Goal: Find specific page/section: Find specific page/section

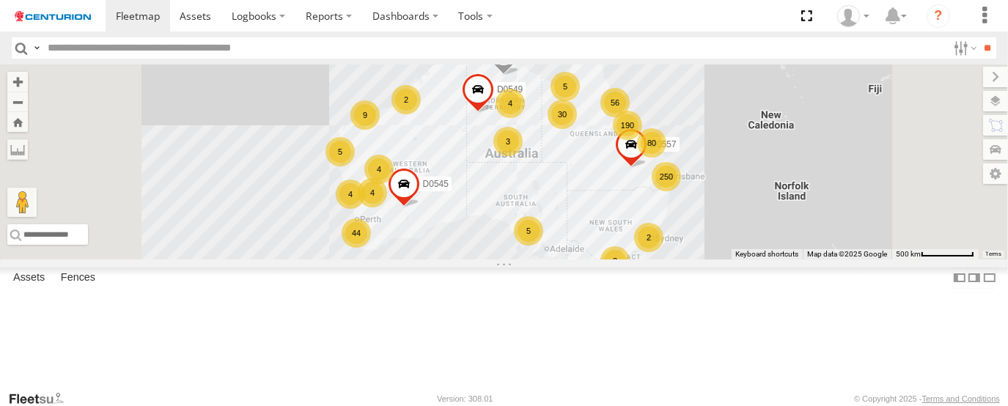
click at [349, 43] on input "text" at bounding box center [495, 47] width 906 height 21
type input "***"
click at [980, 37] on input "**" at bounding box center [988, 47] width 17 height 21
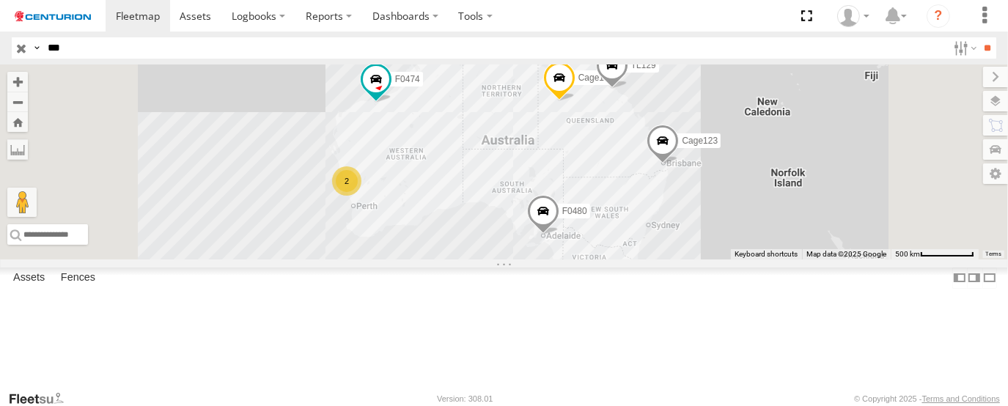
click at [0, 0] on span at bounding box center [0, 0] width 0 height 0
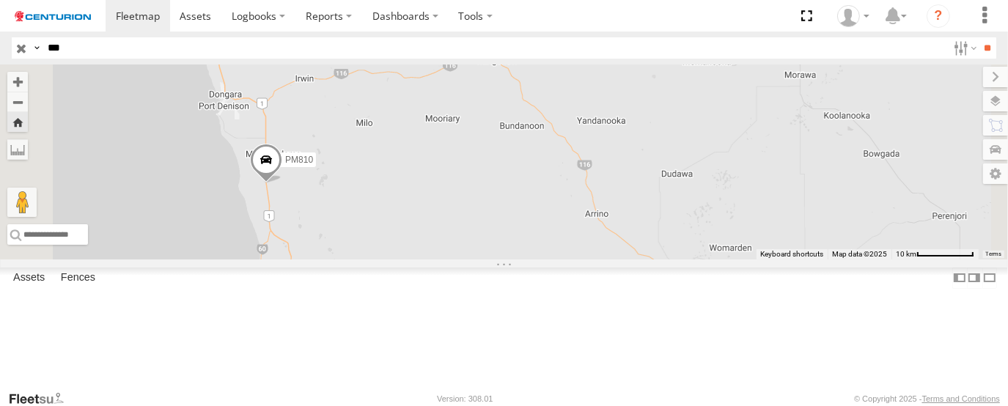
click at [455, 125] on div "PM810" at bounding box center [504, 162] width 1008 height 195
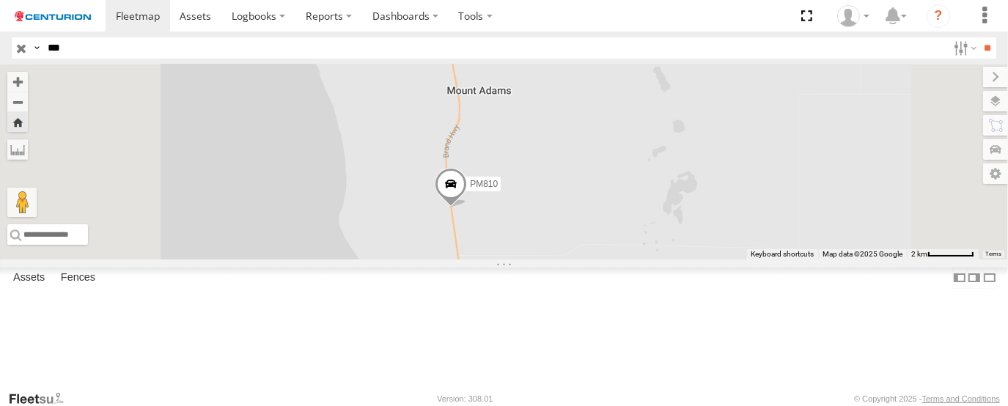
drag, startPoint x: 603, startPoint y: 257, endPoint x: 595, endPoint y: 196, distance: 62.1
click at [595, 208] on div "PM810" at bounding box center [504, 162] width 1008 height 195
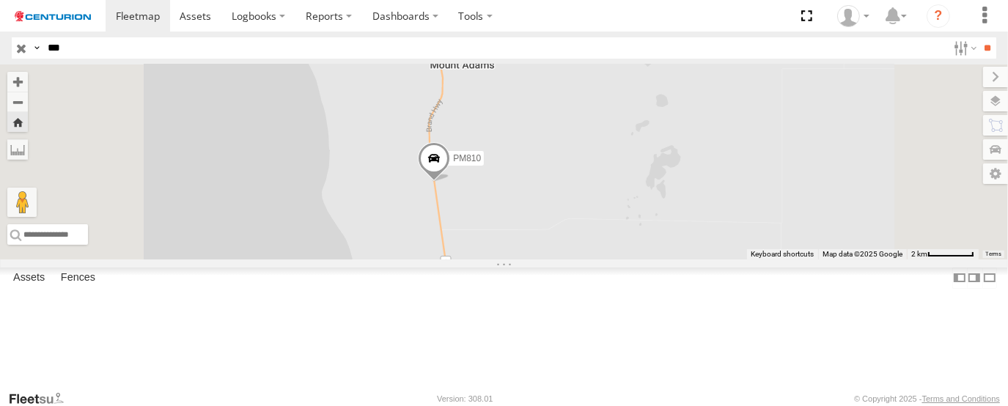
drag, startPoint x: 587, startPoint y: 323, endPoint x: 587, endPoint y: 342, distance: 19.1
click at [587, 260] on div "PM810" at bounding box center [504, 162] width 1008 height 195
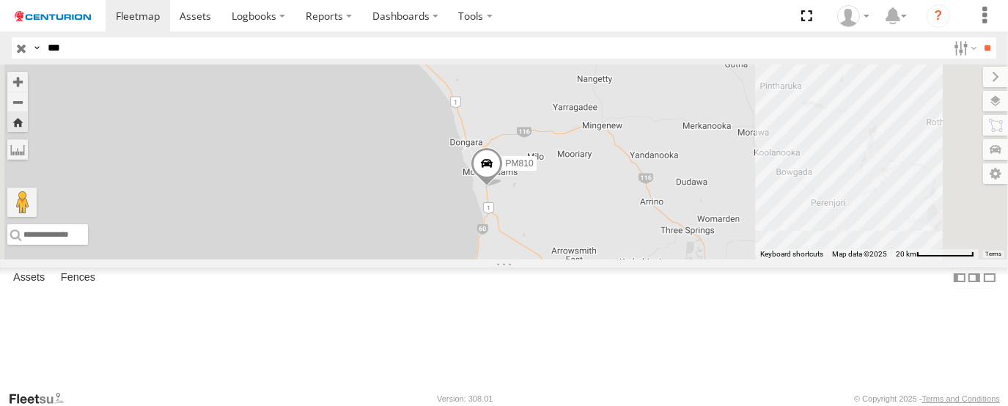
drag, startPoint x: 669, startPoint y: 293, endPoint x: 656, endPoint y: 244, distance: 50.0
click at [657, 252] on div "PM810" at bounding box center [504, 162] width 1008 height 195
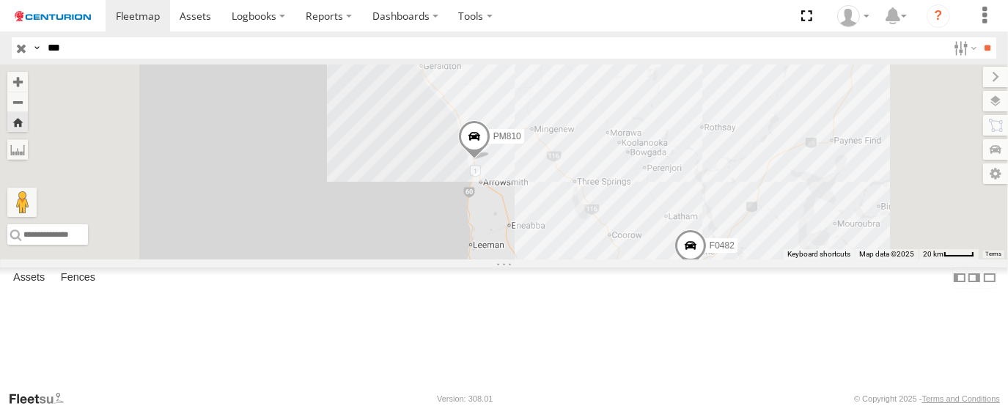
drag, startPoint x: 677, startPoint y: 348, endPoint x: 650, endPoint y: 249, distance: 102.6
click at [650, 254] on div "PM810 F0482" at bounding box center [504, 162] width 1008 height 195
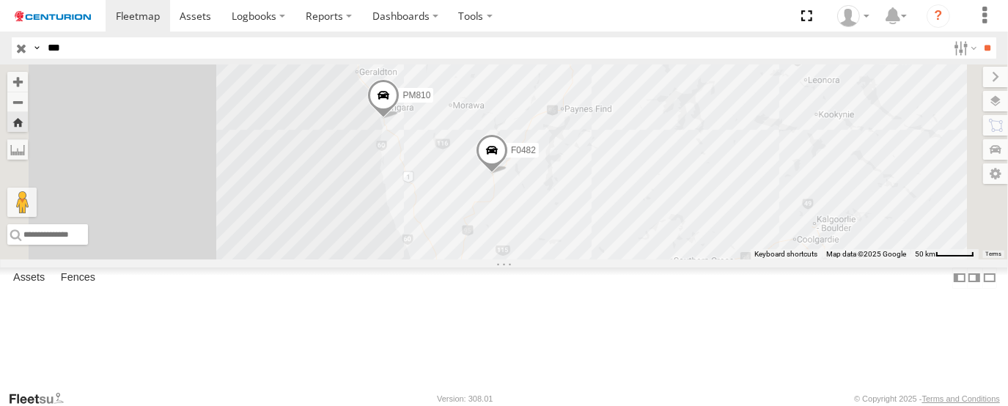
drag, startPoint x: 641, startPoint y: 260, endPoint x: 591, endPoint y: 308, distance: 69.0
click at [591, 260] on div "PM810 F0482" at bounding box center [504, 162] width 1008 height 195
